Goal: Find specific page/section

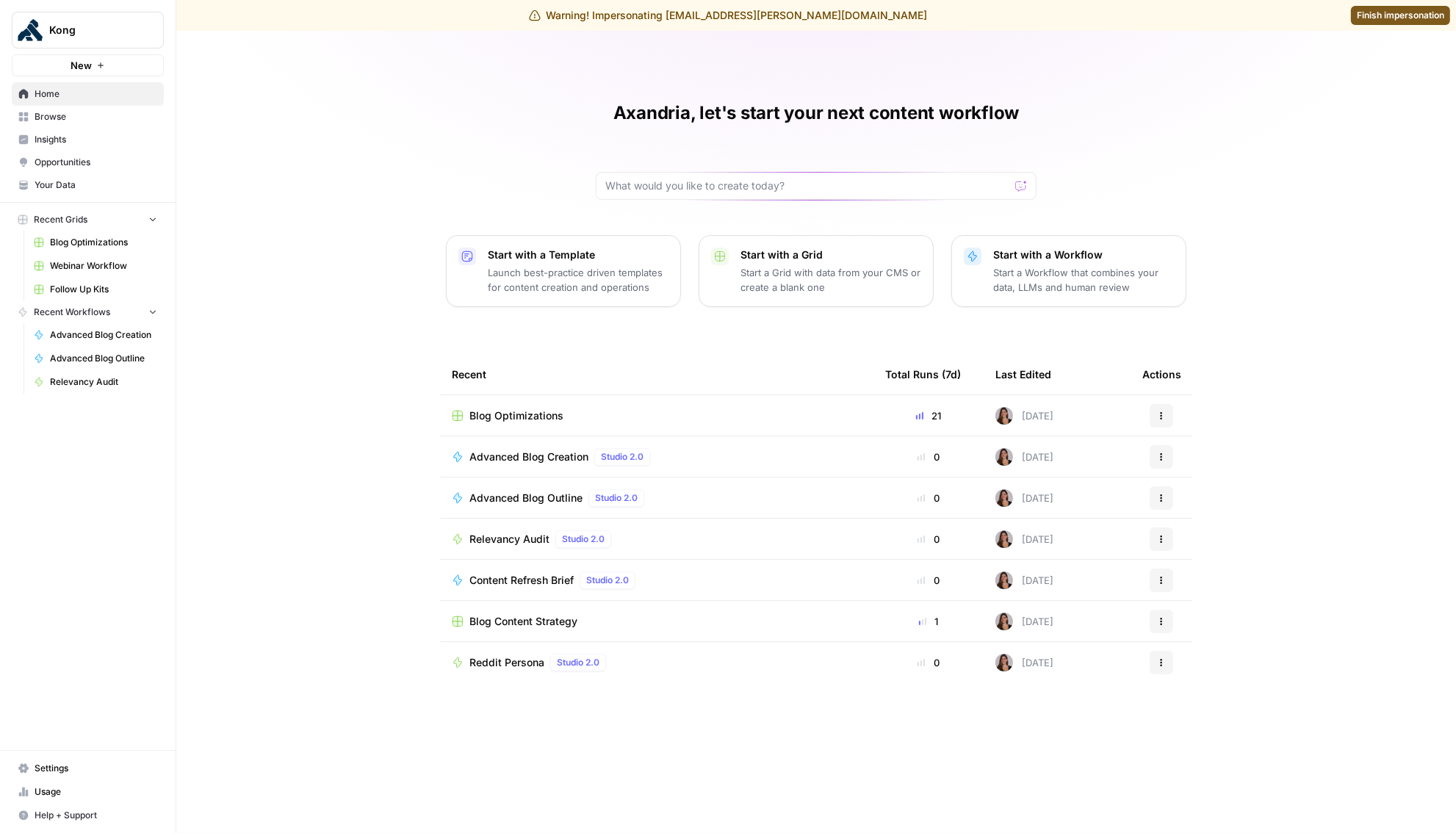
click at [509, 416] on span "Blog Optimizations" at bounding box center [516, 416] width 94 height 15
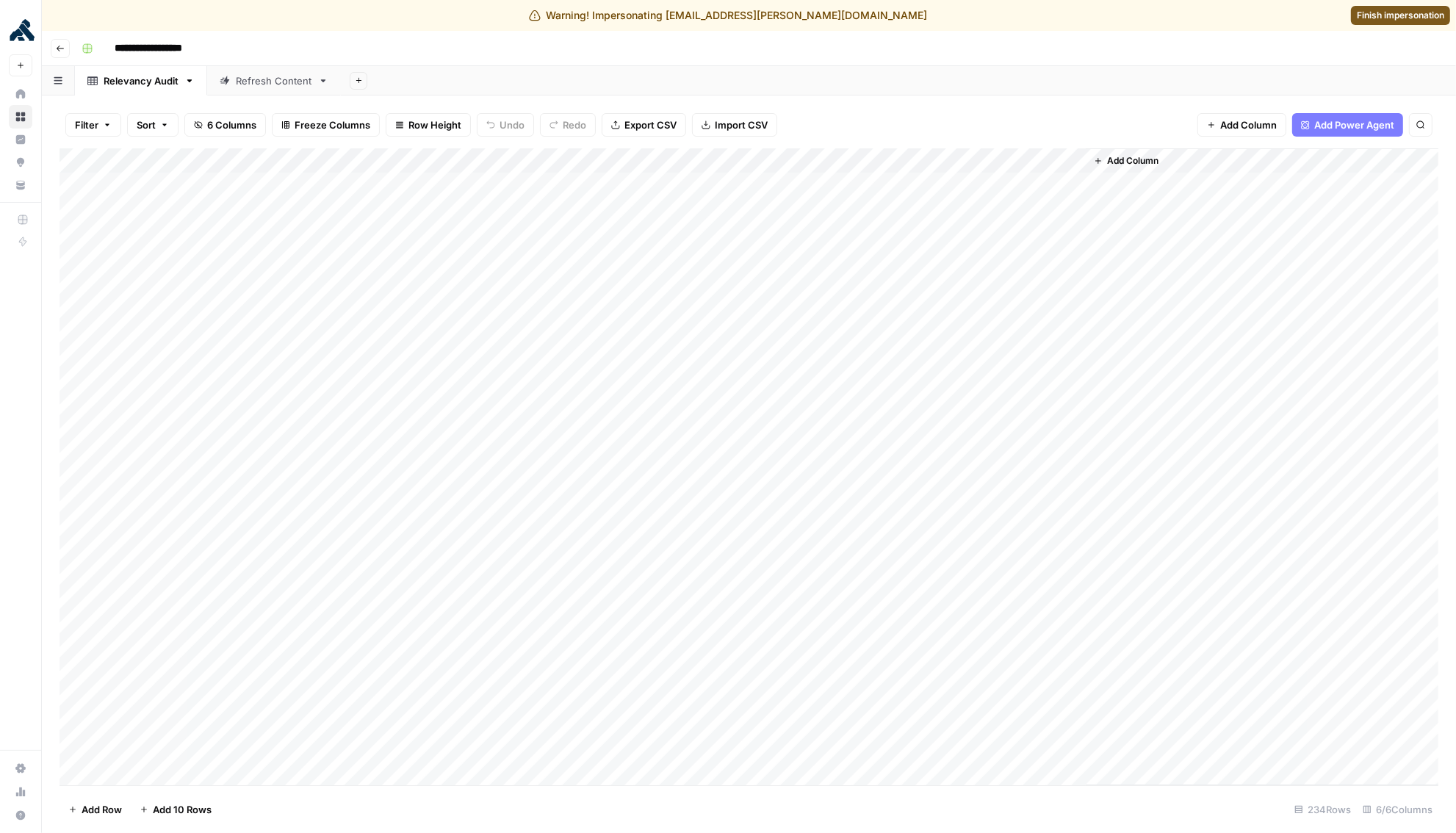
click at [249, 86] on div "Refresh Content" at bounding box center [274, 81] width 77 height 15
click at [762, 397] on div "Add Column" at bounding box center [749, 466] width 1378 height 637
click at [1392, 19] on span "Finish impersonation" at bounding box center [1400, 15] width 88 height 13
